Goal: Information Seeking & Learning: Check status

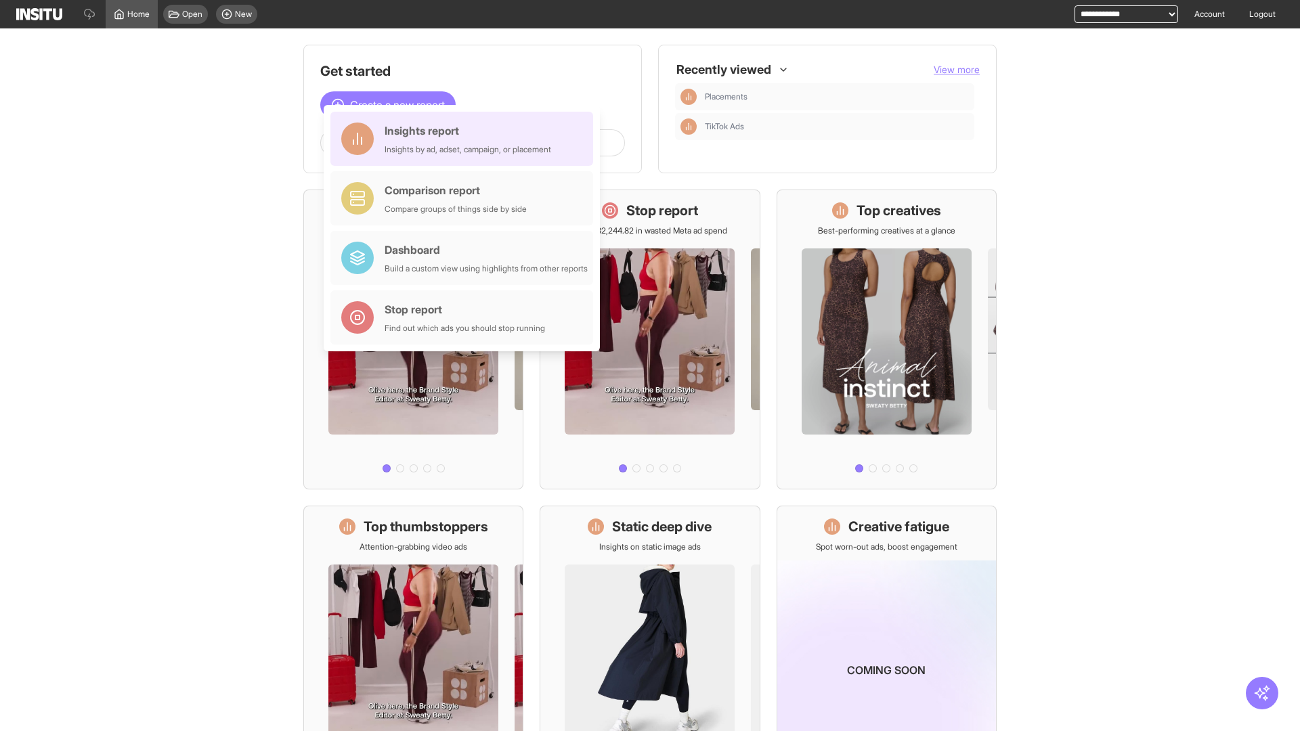
click at [465, 139] on div "Insights report Insights by ad, adset, campaign, or placement" at bounding box center [468, 139] width 167 height 33
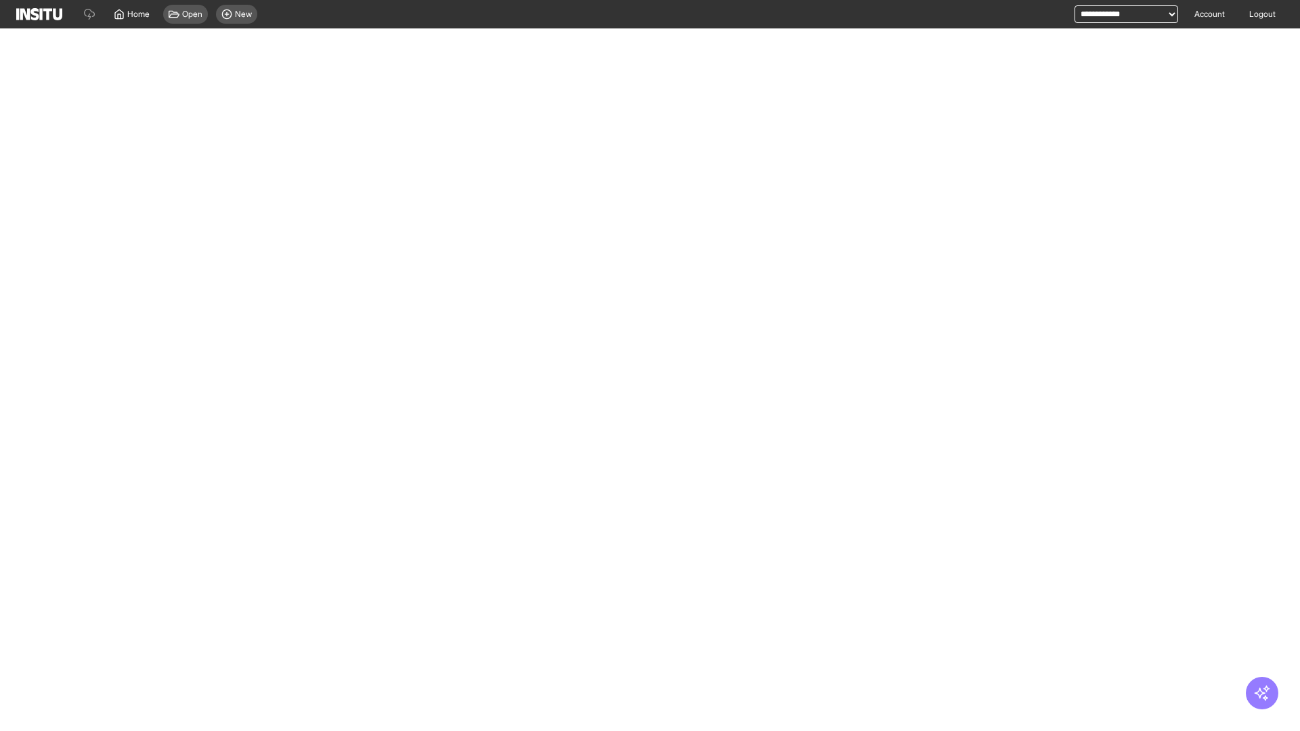
select select "**"
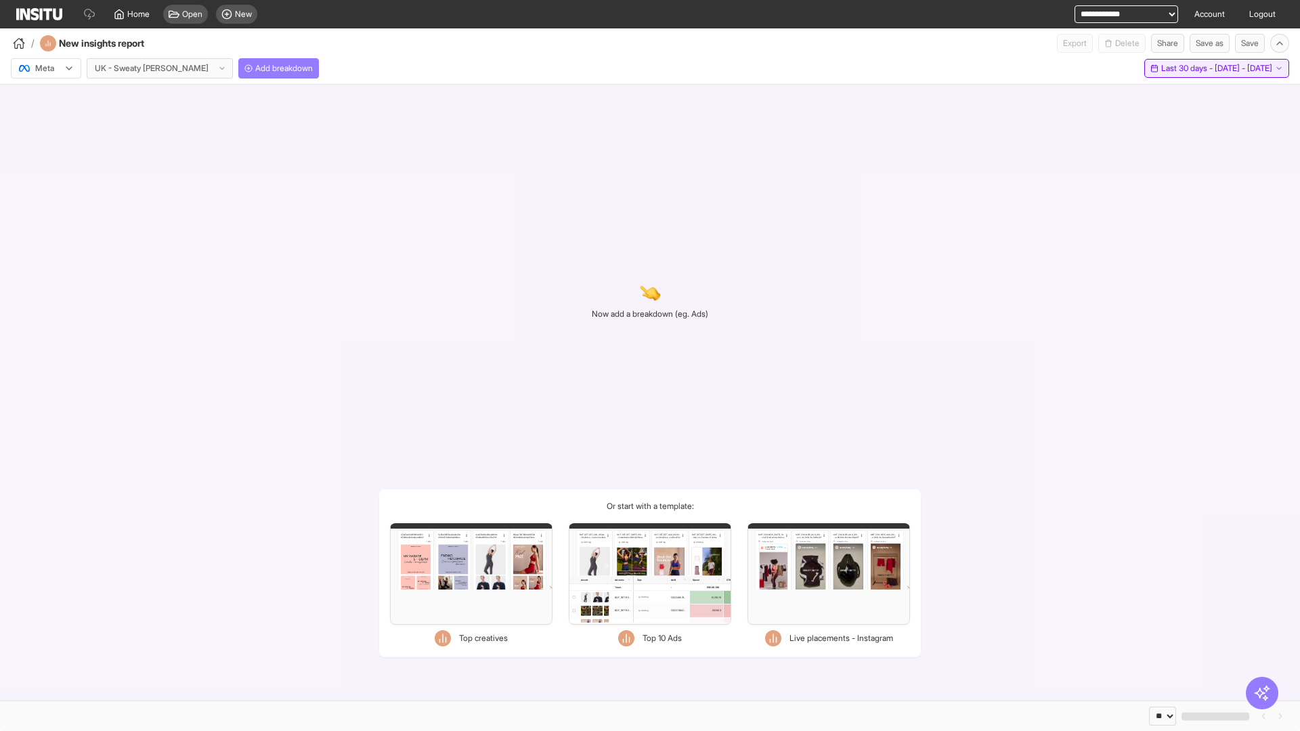
click at [1185, 68] on span "Last 30 days - [DATE] - [DATE]" at bounding box center [1216, 68] width 111 height 11
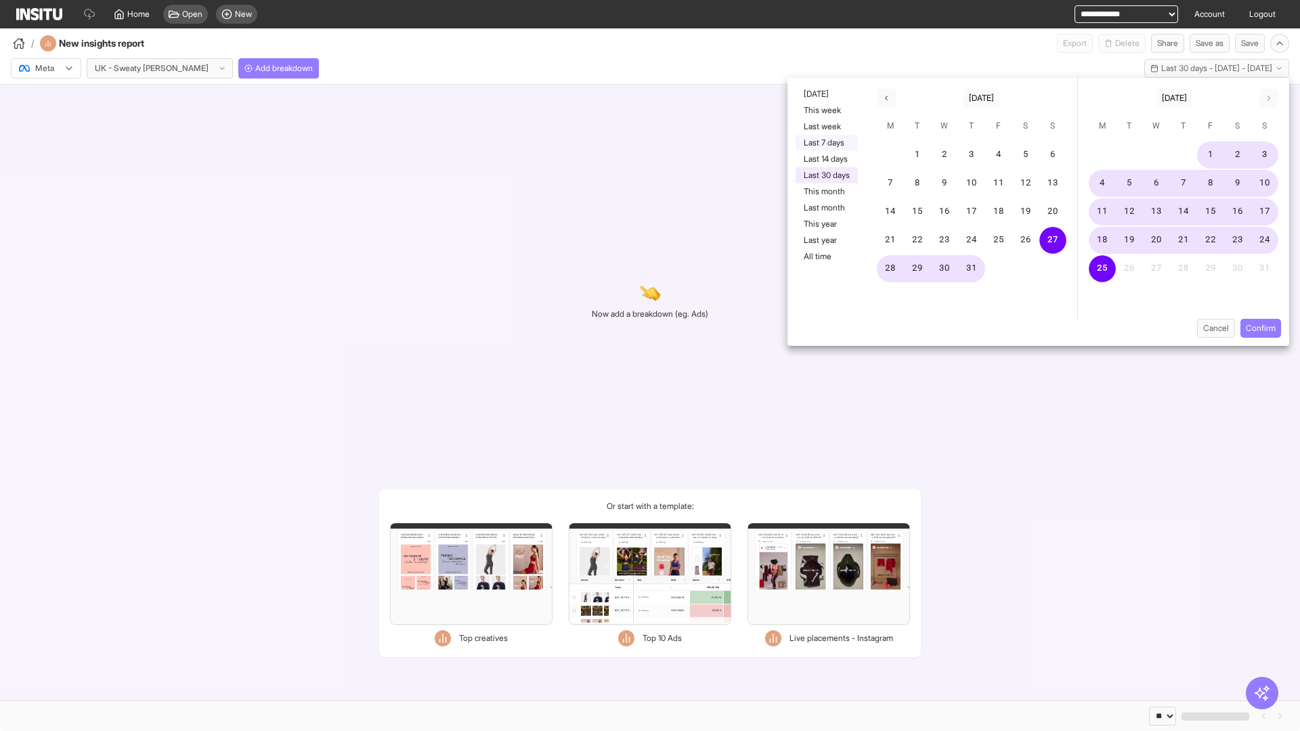
click at [826, 143] on button "Last 7 days" at bounding box center [827, 143] width 62 height 16
